Goal: Task Accomplishment & Management: Use online tool/utility

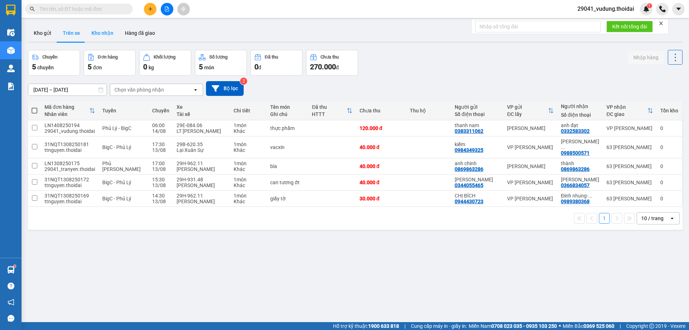
click at [100, 32] on button "Kho nhận" at bounding box center [102, 32] width 33 height 17
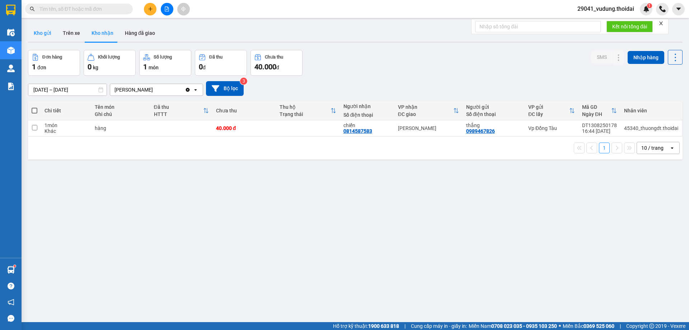
click at [43, 29] on button "Kho gửi" at bounding box center [42, 32] width 29 height 17
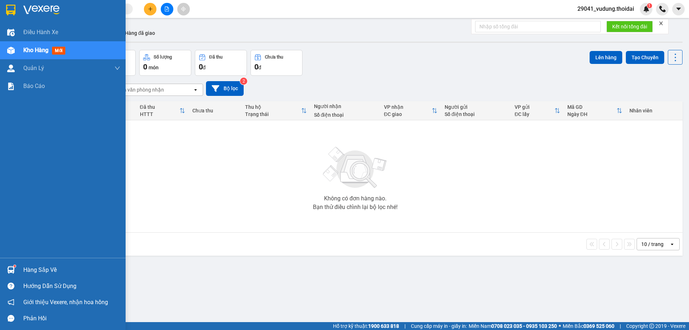
click at [35, 270] on div "Hàng sắp về" at bounding box center [71, 269] width 97 height 11
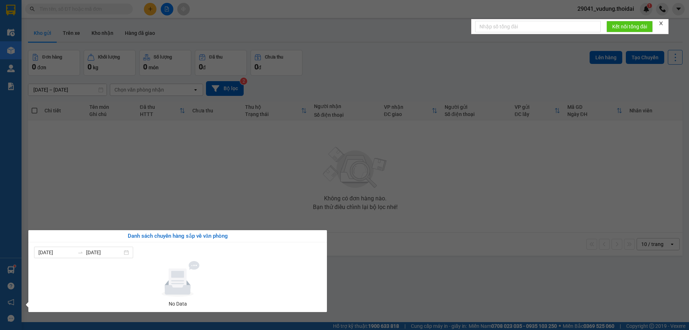
click at [390, 273] on section "Kết quả tìm kiếm ( 0 ) Bộ lọc No Data 29041_vudung.thoidai 1 Điều hành xe Kho h…" at bounding box center [344, 165] width 689 height 330
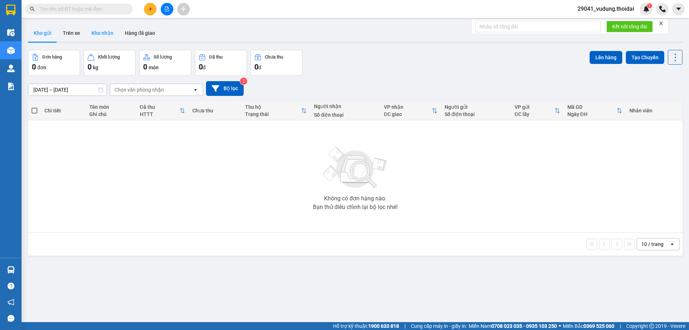
click at [93, 33] on button "Kho nhận" at bounding box center [102, 32] width 33 height 17
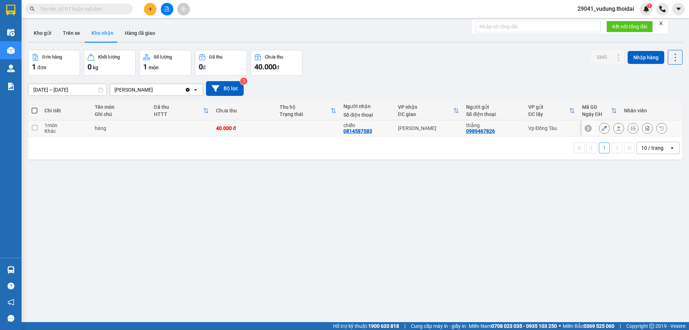
click at [601, 129] on icon at bounding box center [603, 128] width 5 height 5
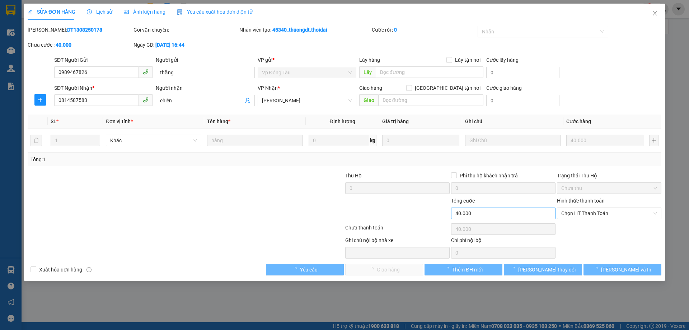
type input "0989467826"
type input "thắng"
type input "0814587583"
type input "chiến"
type input "40.000"
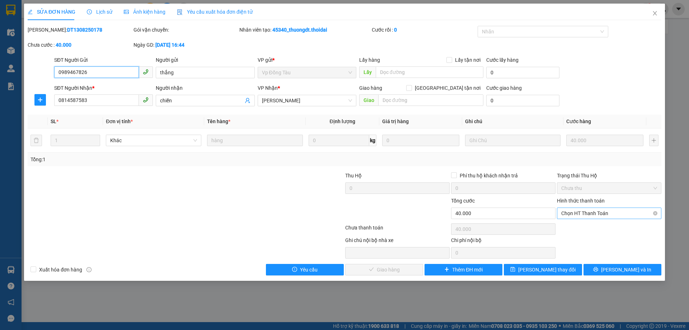
click at [577, 214] on span "Chọn HT Thanh Toán" at bounding box center [609, 213] width 96 height 11
click at [572, 225] on div "Tại văn phòng" at bounding box center [609, 227] width 96 height 8
type input "0"
click at [412, 267] on button "[PERSON_NAME] và Giao hàng" at bounding box center [384, 269] width 78 height 11
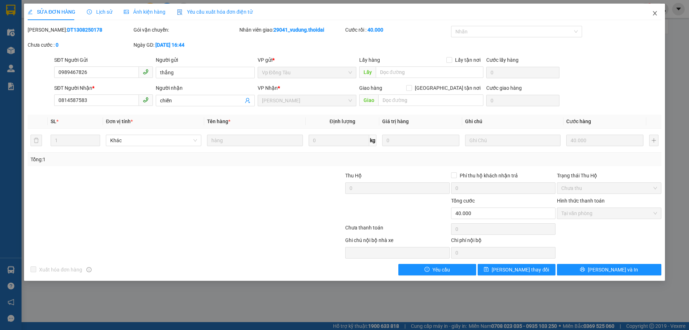
click at [652, 15] on icon "close" at bounding box center [655, 13] width 6 height 6
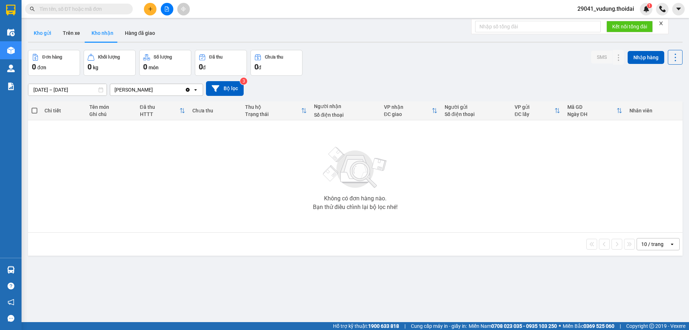
click at [38, 36] on button "Kho gửi" at bounding box center [42, 32] width 29 height 17
click at [81, 35] on button "Trên xe" at bounding box center [71, 32] width 29 height 17
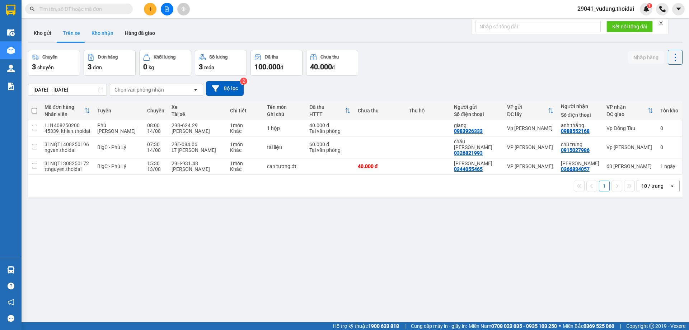
click at [101, 36] on button "Kho nhận" at bounding box center [102, 32] width 33 height 17
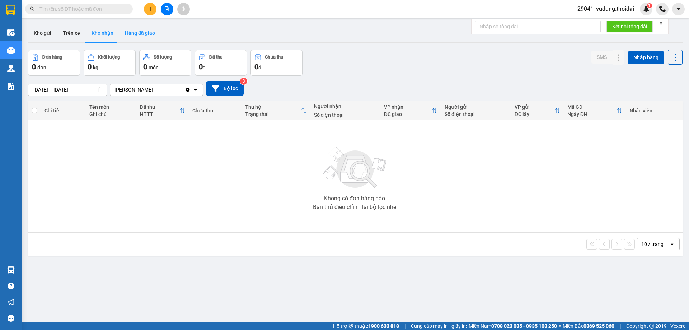
click at [147, 34] on button "Hàng đã giao" at bounding box center [140, 32] width 42 height 17
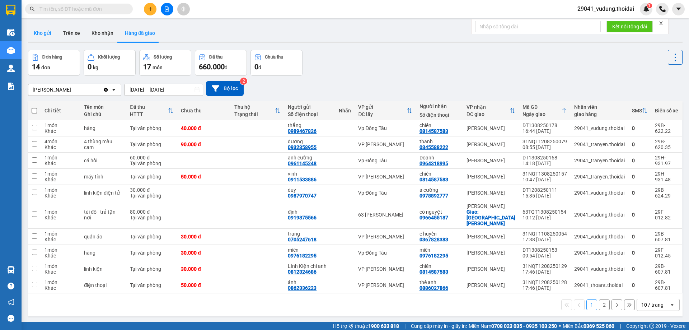
click at [36, 35] on button "Kho gửi" at bounding box center [42, 32] width 29 height 17
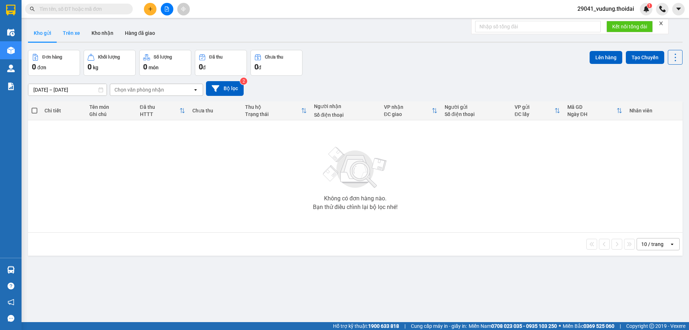
click at [80, 33] on button "Trên xe" at bounding box center [71, 32] width 29 height 17
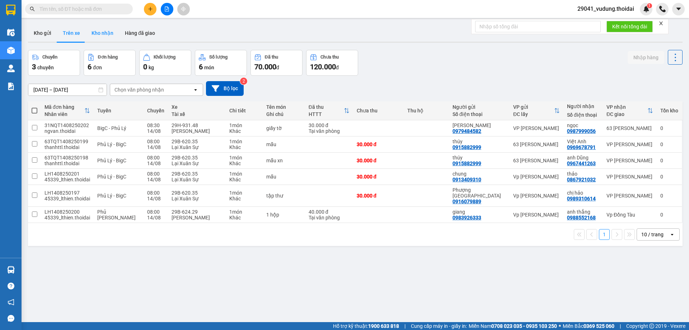
click at [92, 32] on button "Kho nhận" at bounding box center [102, 32] width 33 height 17
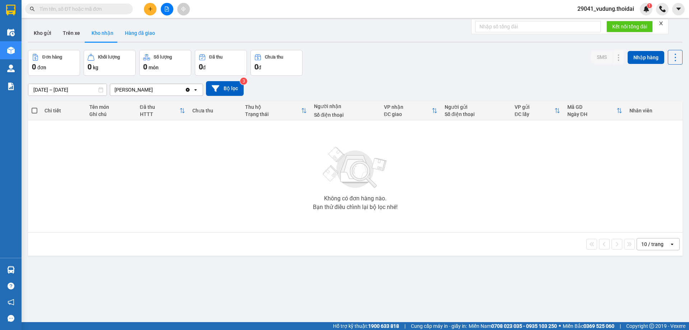
click at [149, 33] on button "Hàng đã giao" at bounding box center [140, 32] width 42 height 17
